Goal: Communication & Community: Connect with others

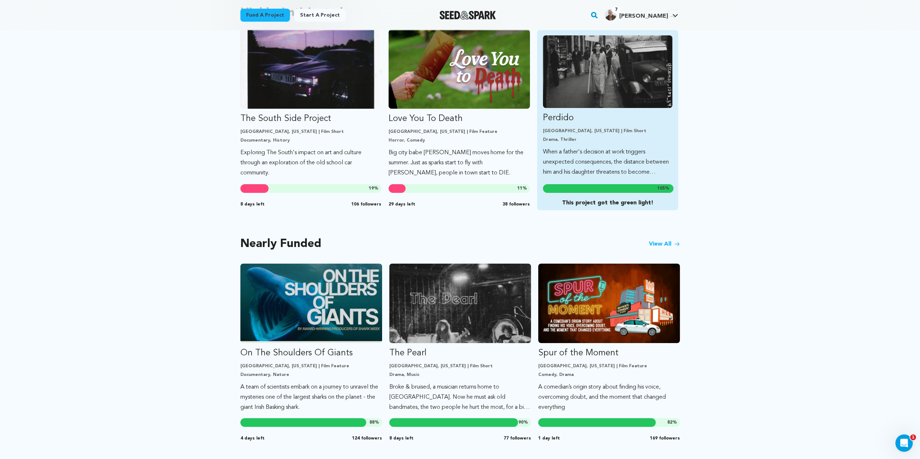
scroll to position [398, 0]
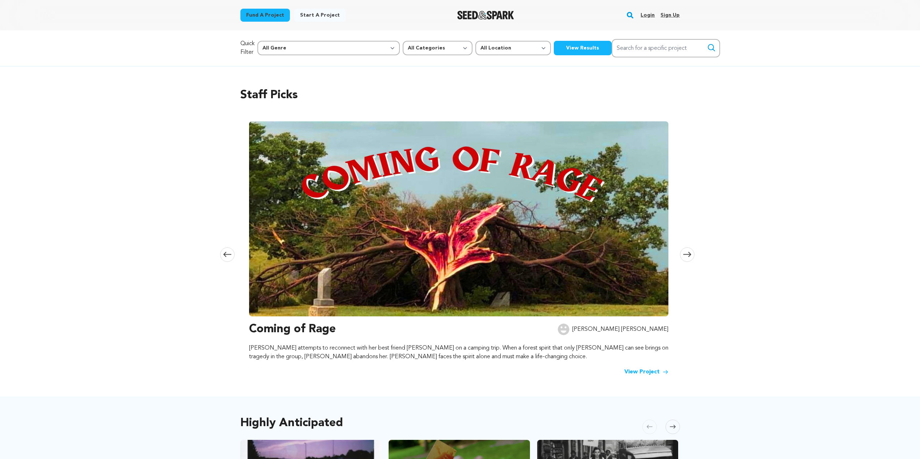
scroll to position [398, 0]
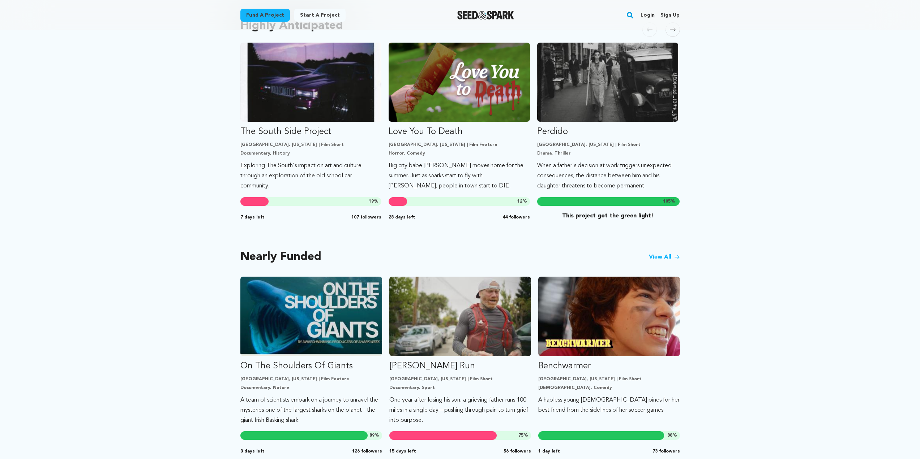
click at [646, 17] on link "Login" at bounding box center [647, 15] width 14 height 12
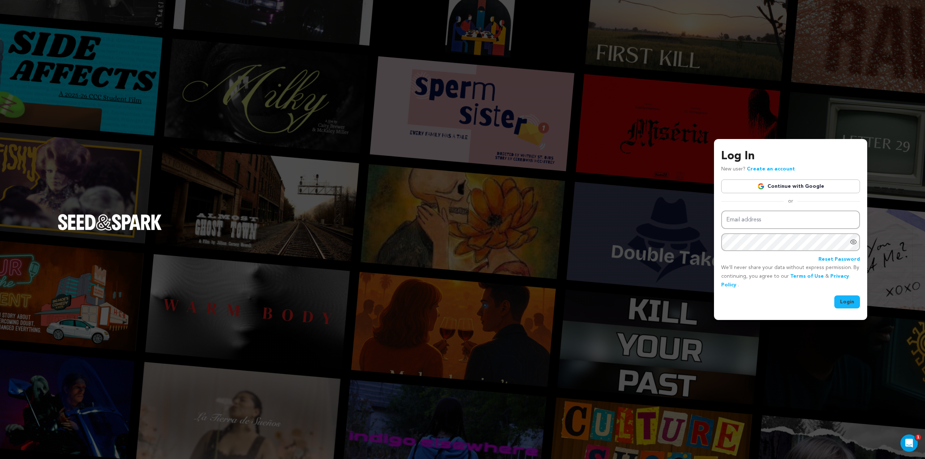
type input "kris@badbellaproductions.com"
click at [850, 301] on button "Login" at bounding box center [848, 302] width 26 height 13
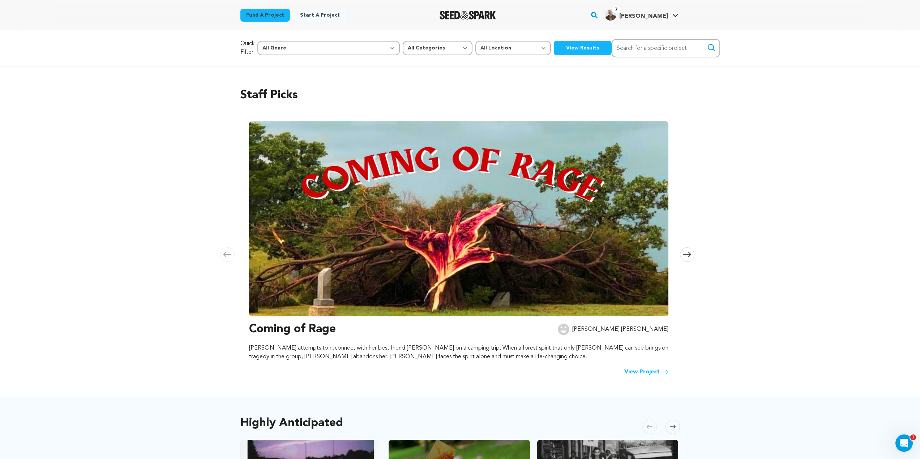
click at [686, 258] on span at bounding box center [687, 255] width 14 height 14
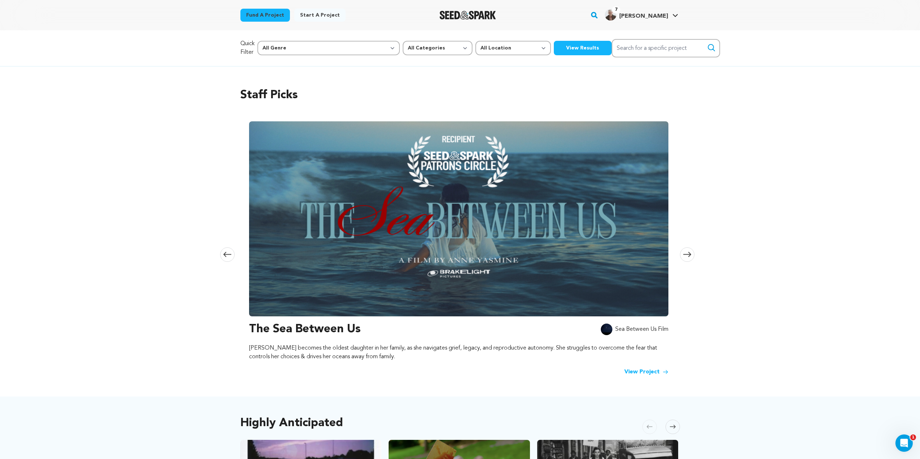
click at [686, 258] on span at bounding box center [687, 255] width 14 height 14
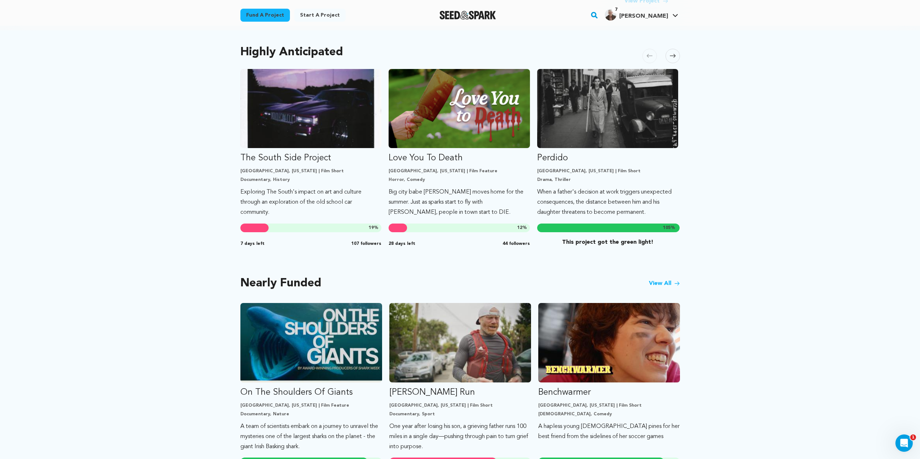
scroll to position [398, 0]
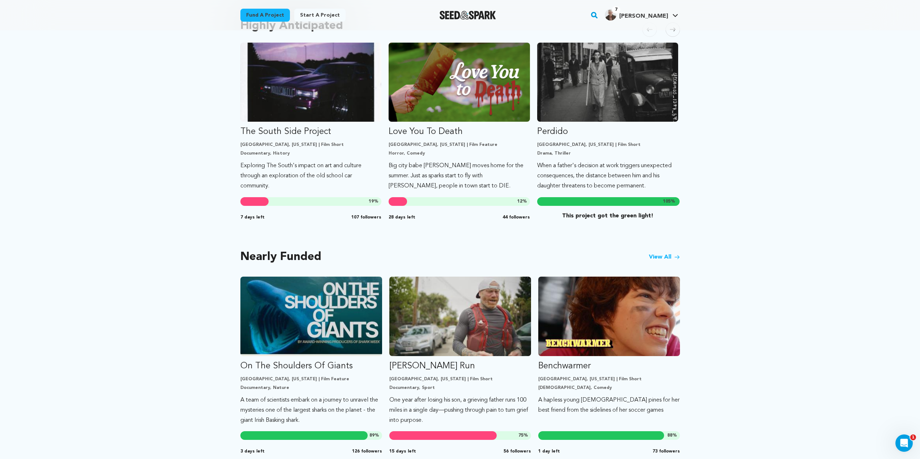
click at [665, 257] on link "View All" at bounding box center [664, 257] width 31 height 9
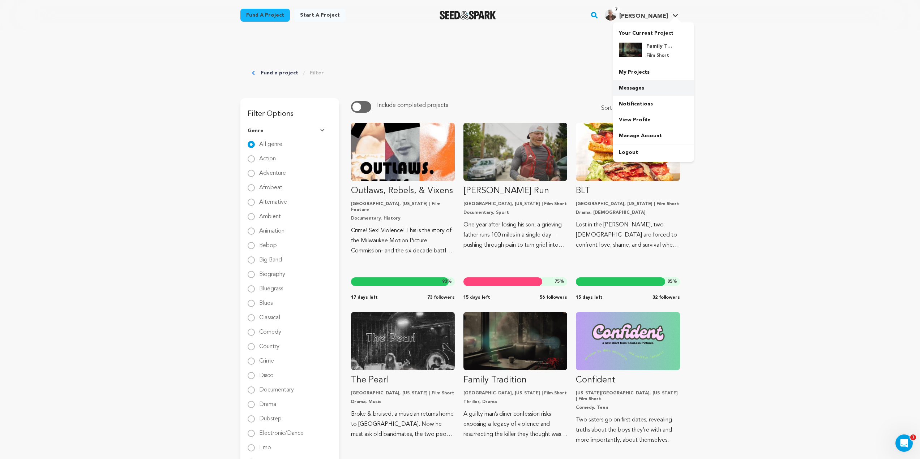
click at [639, 92] on link "Messages" at bounding box center [653, 88] width 81 height 16
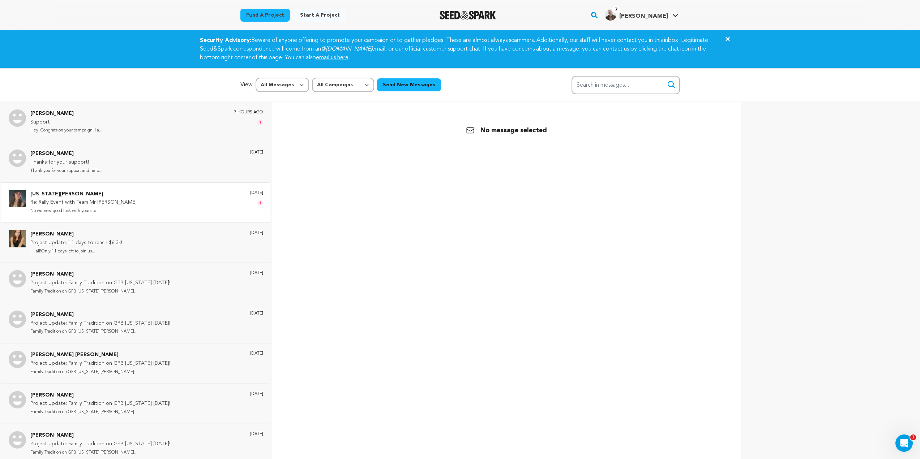
click at [121, 205] on div "[US_STATE][PERSON_NAME] Re: Rally Event with Team Mr [PERSON_NAME] No worries, …" at bounding box center [146, 202] width 233 height 25
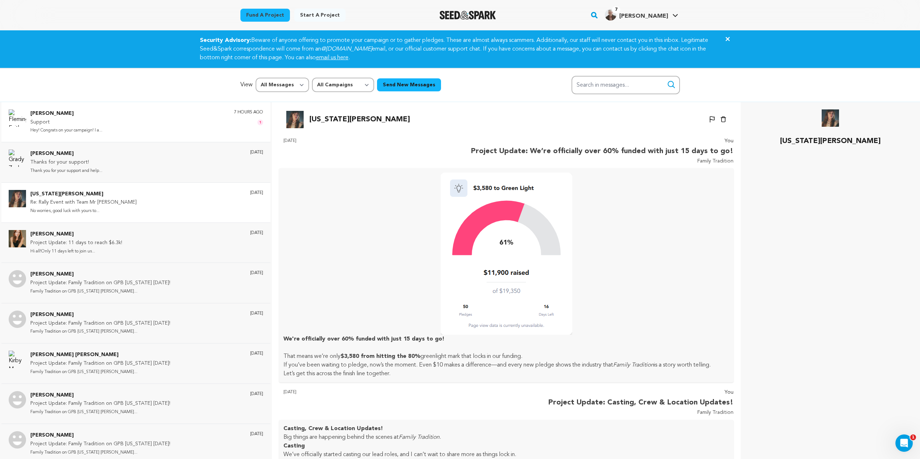
click at [115, 125] on div "[PERSON_NAME] Support Hey! Congrats on your campaign! I a... 7 hours ago 1" at bounding box center [146, 122] width 233 height 25
